Goal: Subscribe to service/newsletter

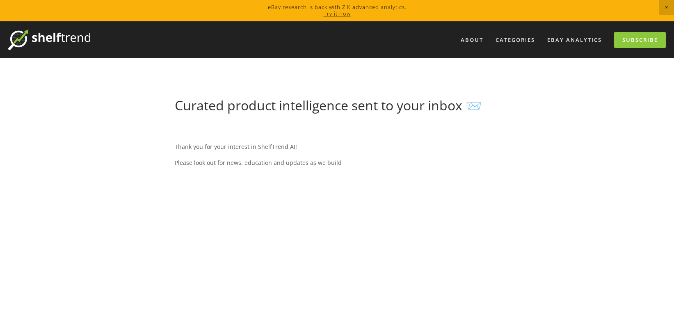
select select "[GEOGRAPHIC_DATA]"
click at [315, 164] on p "Please look out for news, education and updates as we build" at bounding box center [337, 162] width 324 height 10
click at [338, 14] on link "Try it now" at bounding box center [336, 13] width 27 height 7
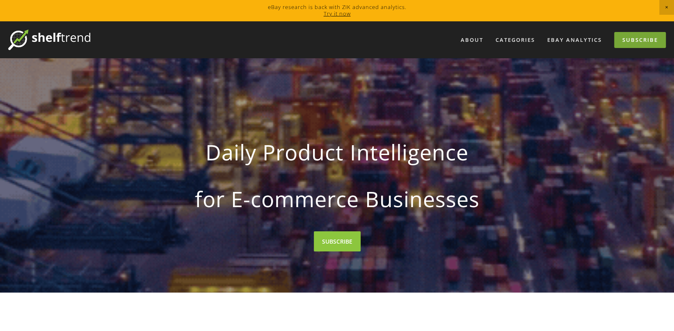
click at [621, 42] on link "Subscribe" at bounding box center [640, 40] width 52 height 16
